Goal: Find specific page/section: Find specific page/section

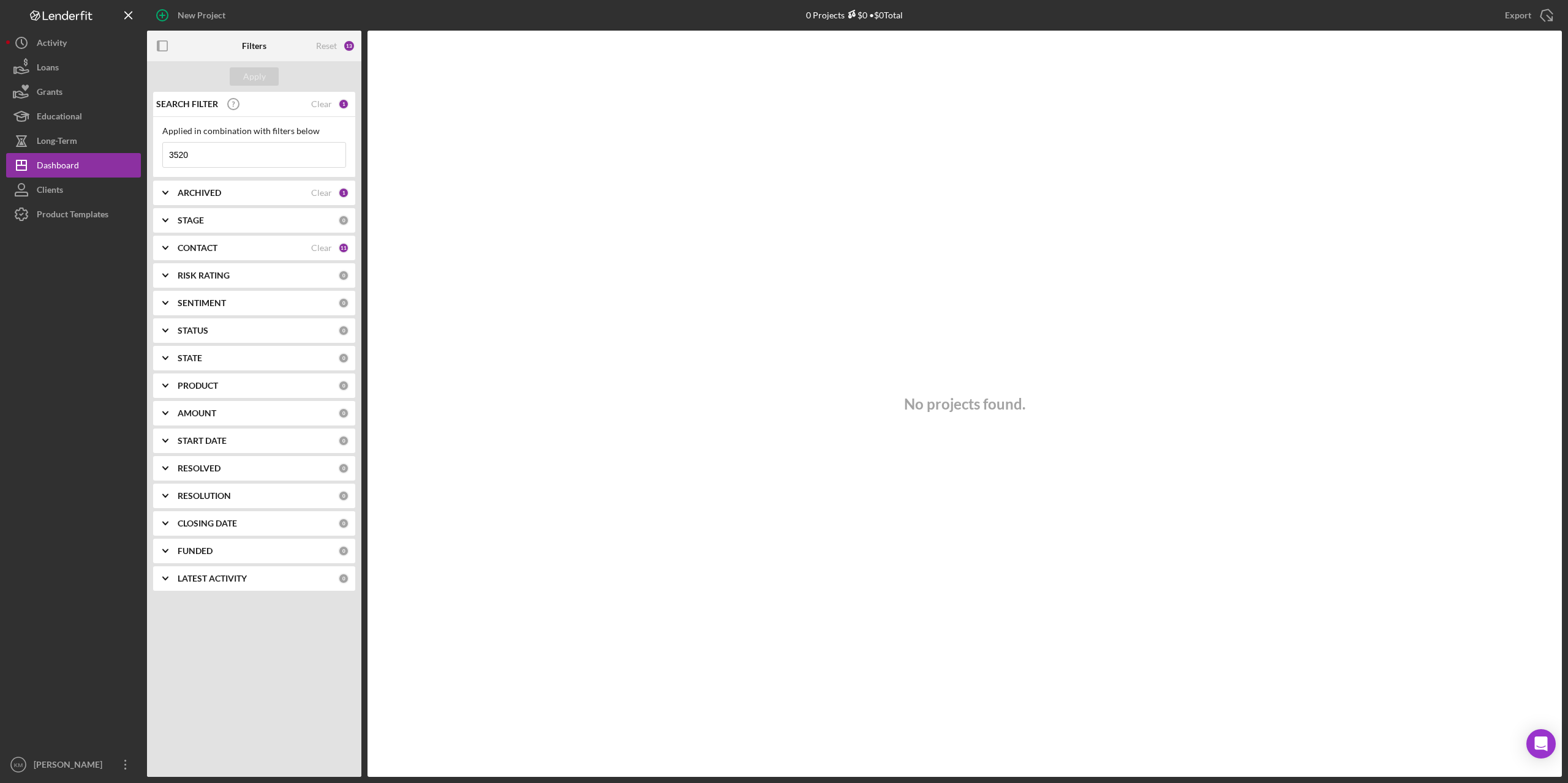
click at [206, 156] on input "3520" at bounding box center [254, 155] width 183 height 25
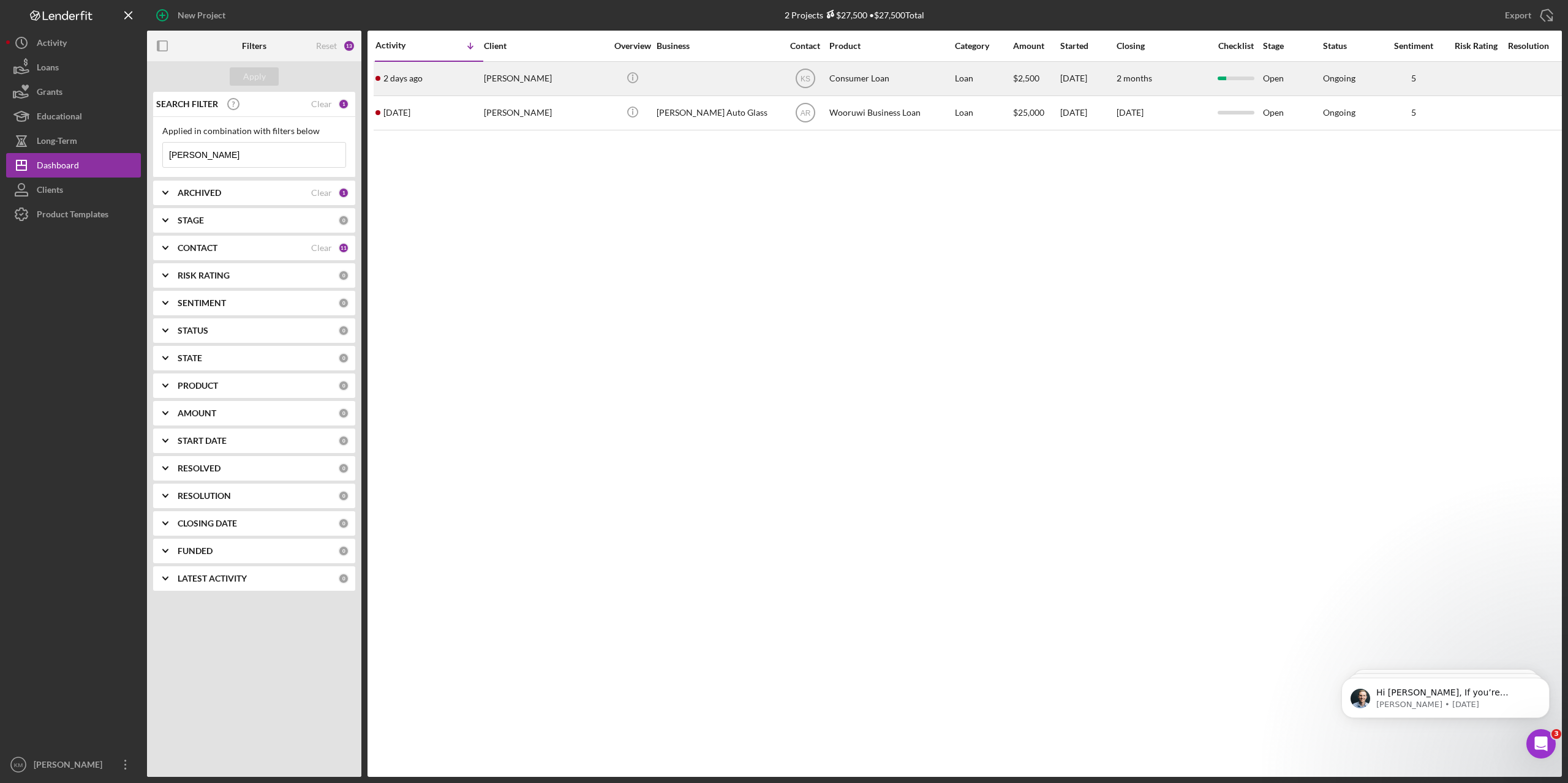
type input "[PERSON_NAME]"
click at [678, 86] on div at bounding box center [718, 79] width 122 height 33
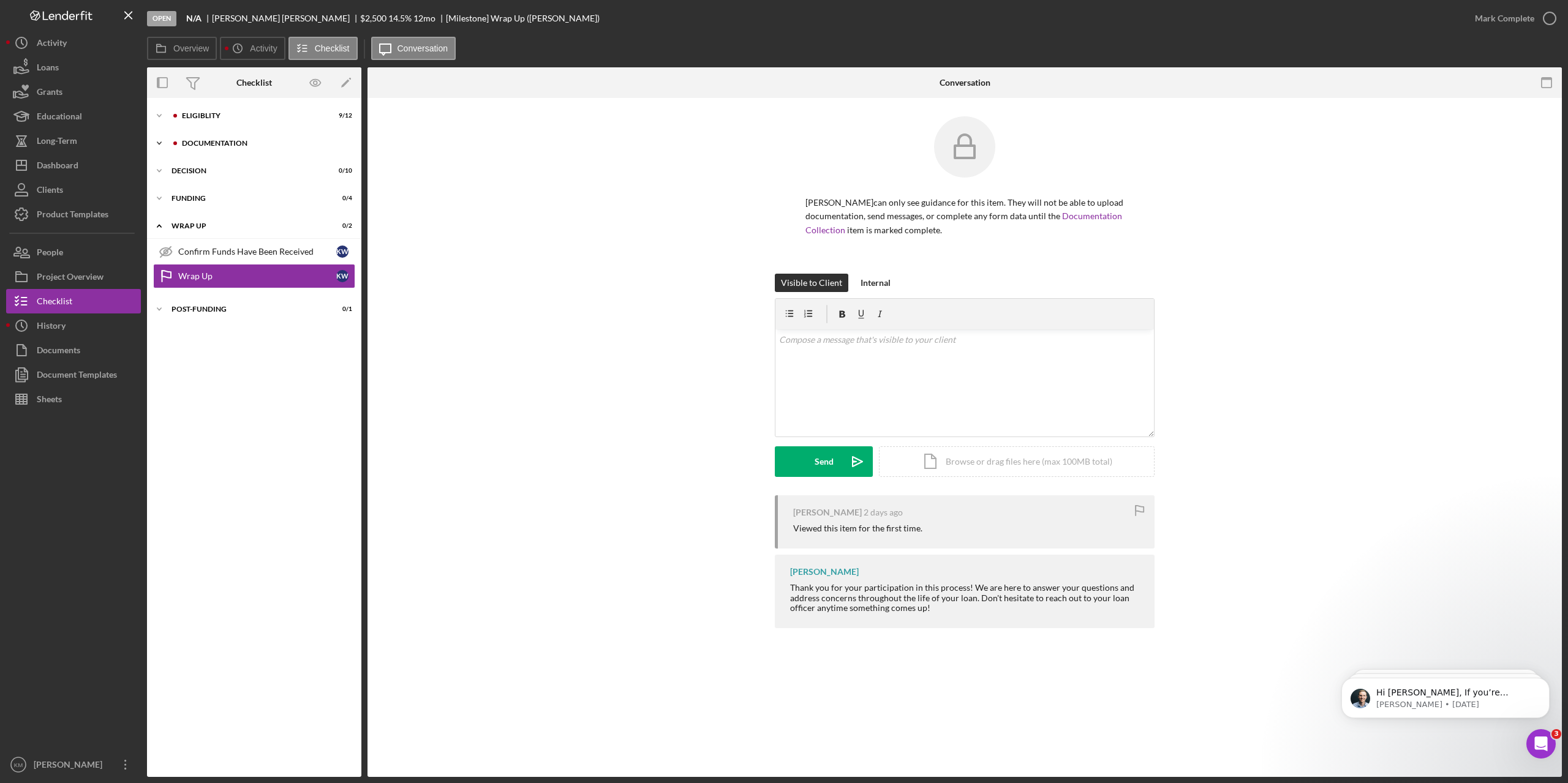
click at [154, 143] on icon "Icon/Expander" at bounding box center [159, 143] width 25 height 25
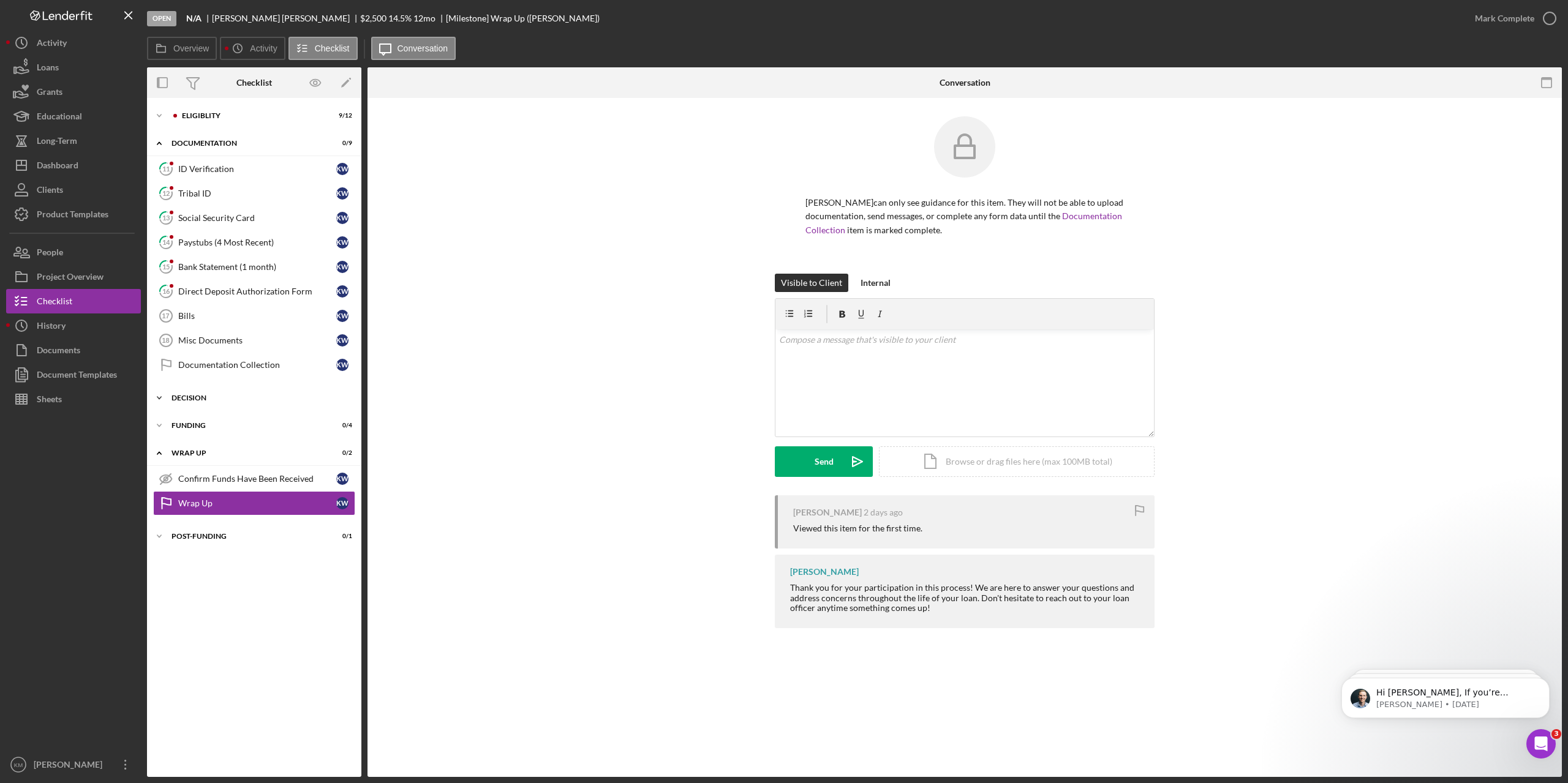
click at [159, 397] on icon "Icon/Expander" at bounding box center [159, 398] width 25 height 25
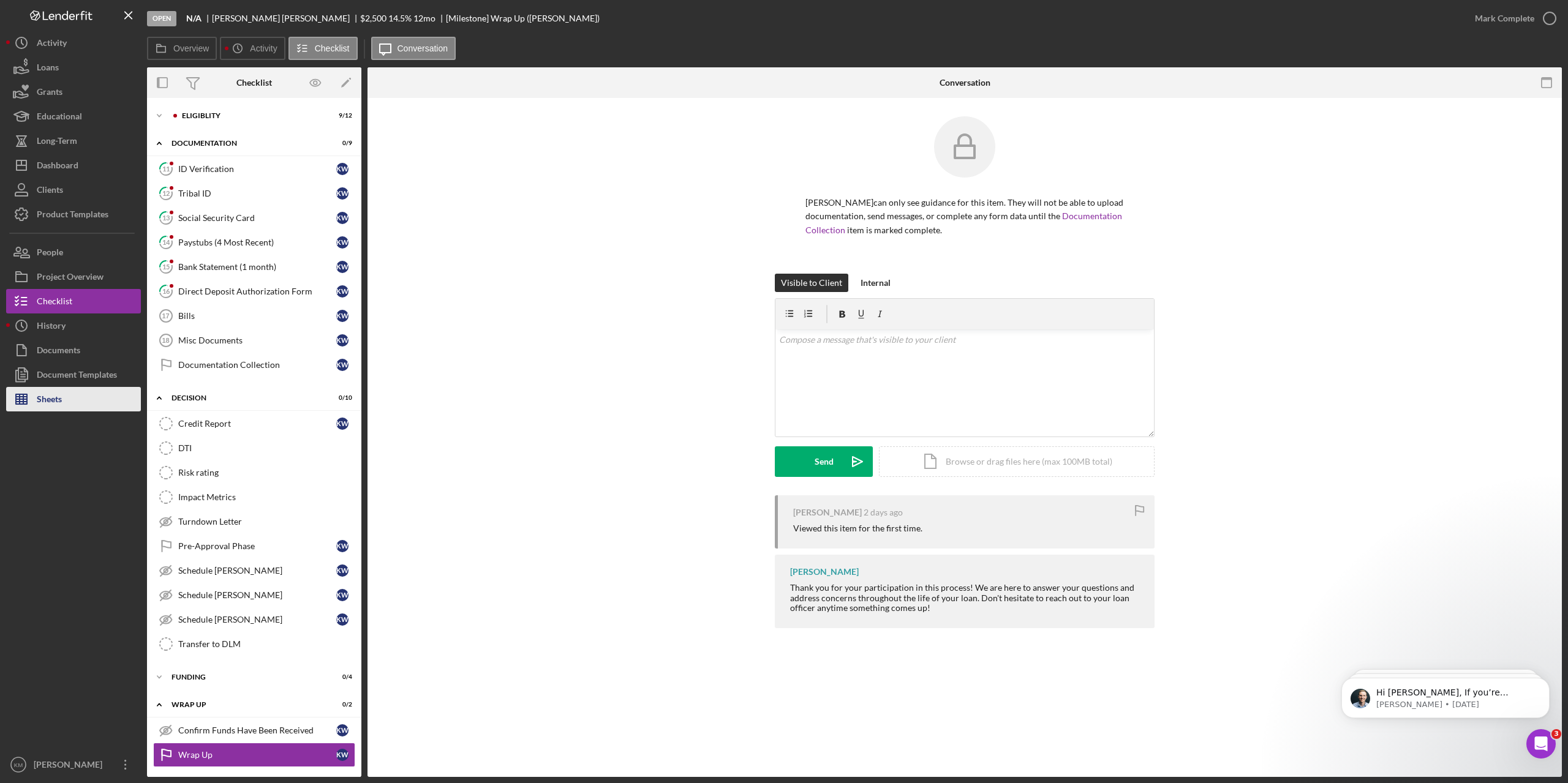
click at [44, 403] on div "Sheets" at bounding box center [49, 401] width 25 height 28
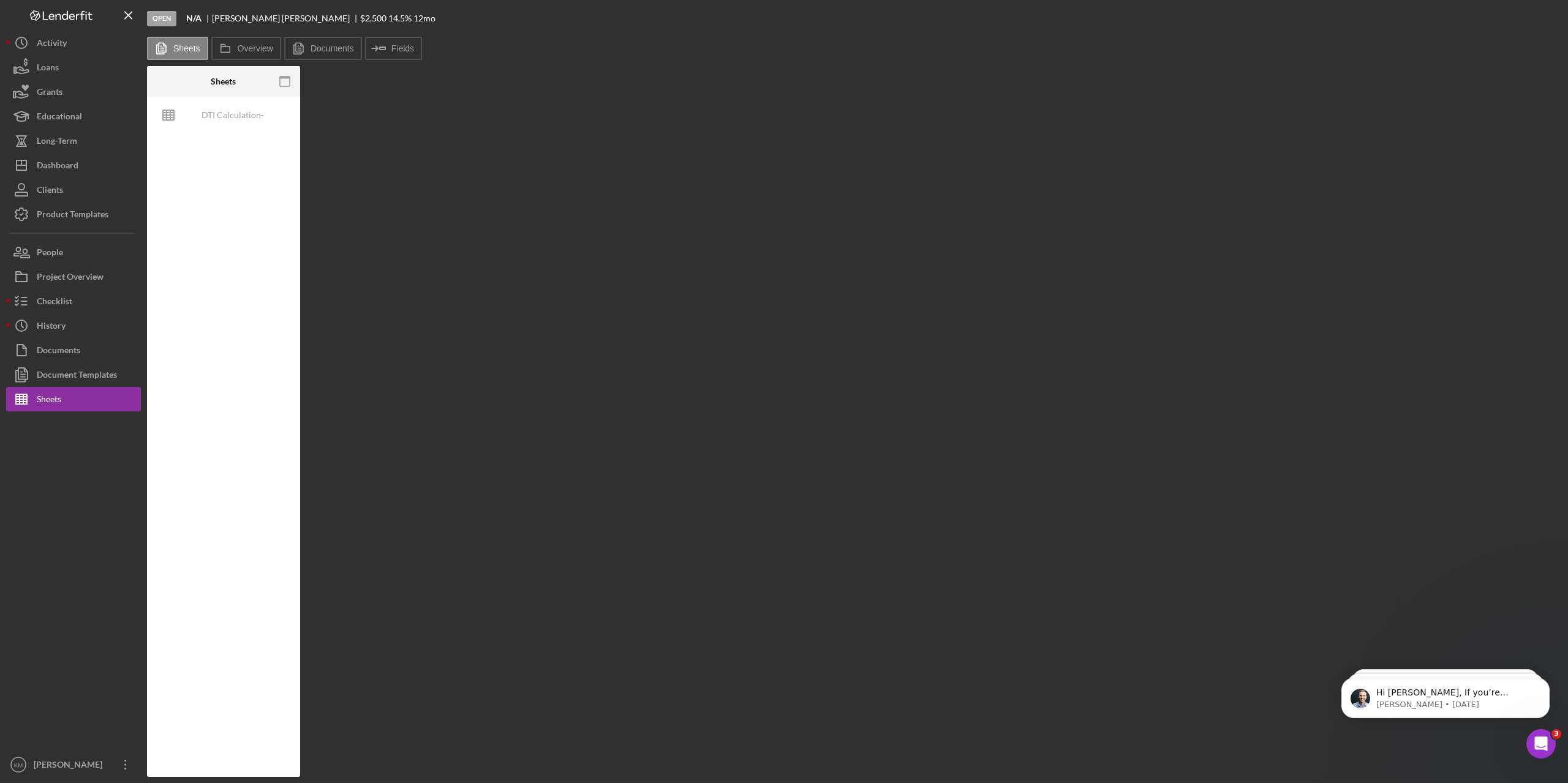
click at [55, 487] on div at bounding box center [73, 582] width 135 height 341
click at [240, 209] on div "DTI Calculation-MASTER-AUTO" at bounding box center [223, 436] width 153 height 680
click at [335, 43] on button "Documents" at bounding box center [323, 49] width 78 height 23
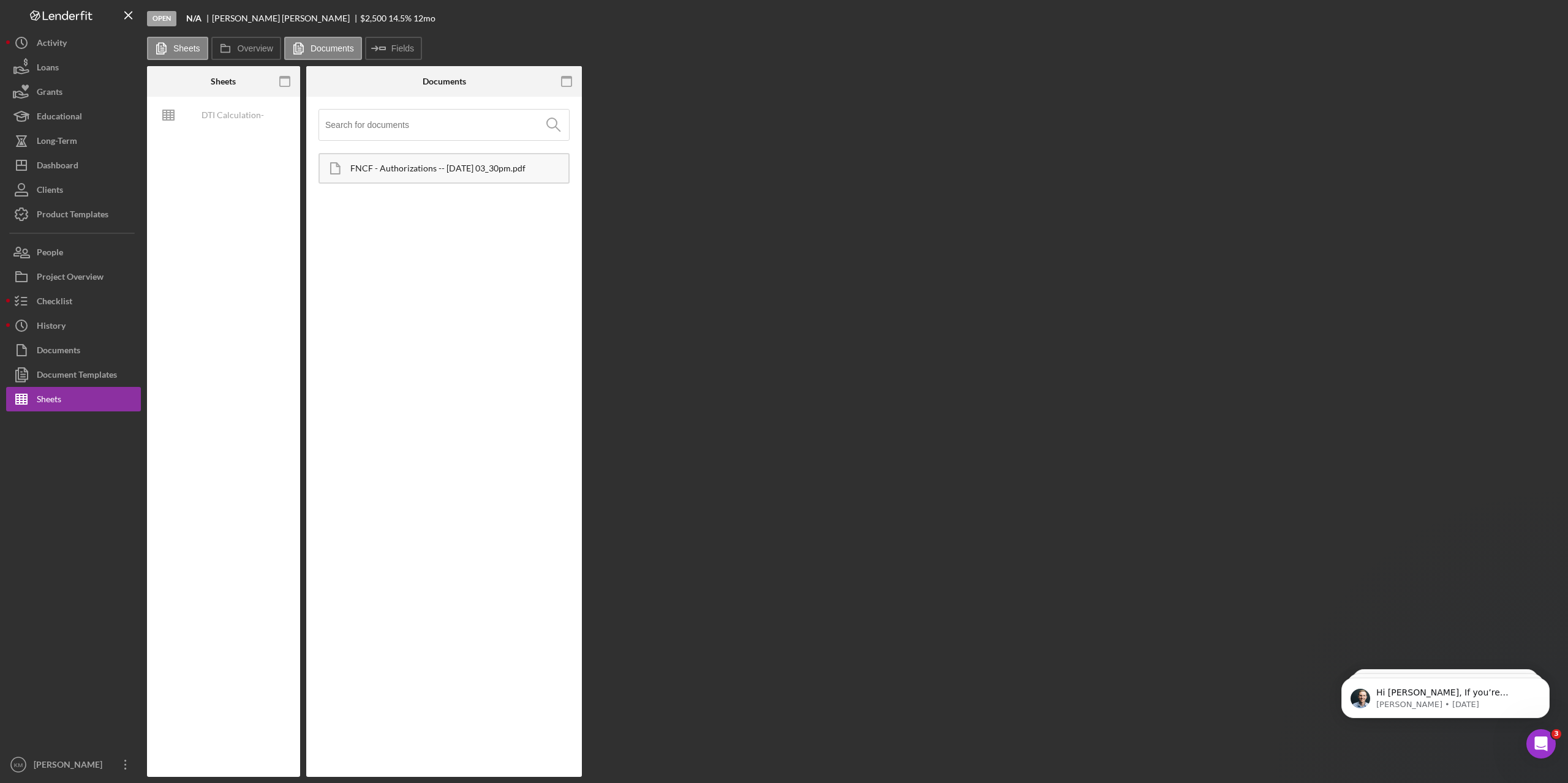
click at [249, 269] on div "DTI Calculation-MASTER-AUTO" at bounding box center [223, 436] width 153 height 680
